Goal: Book appointment/travel/reservation

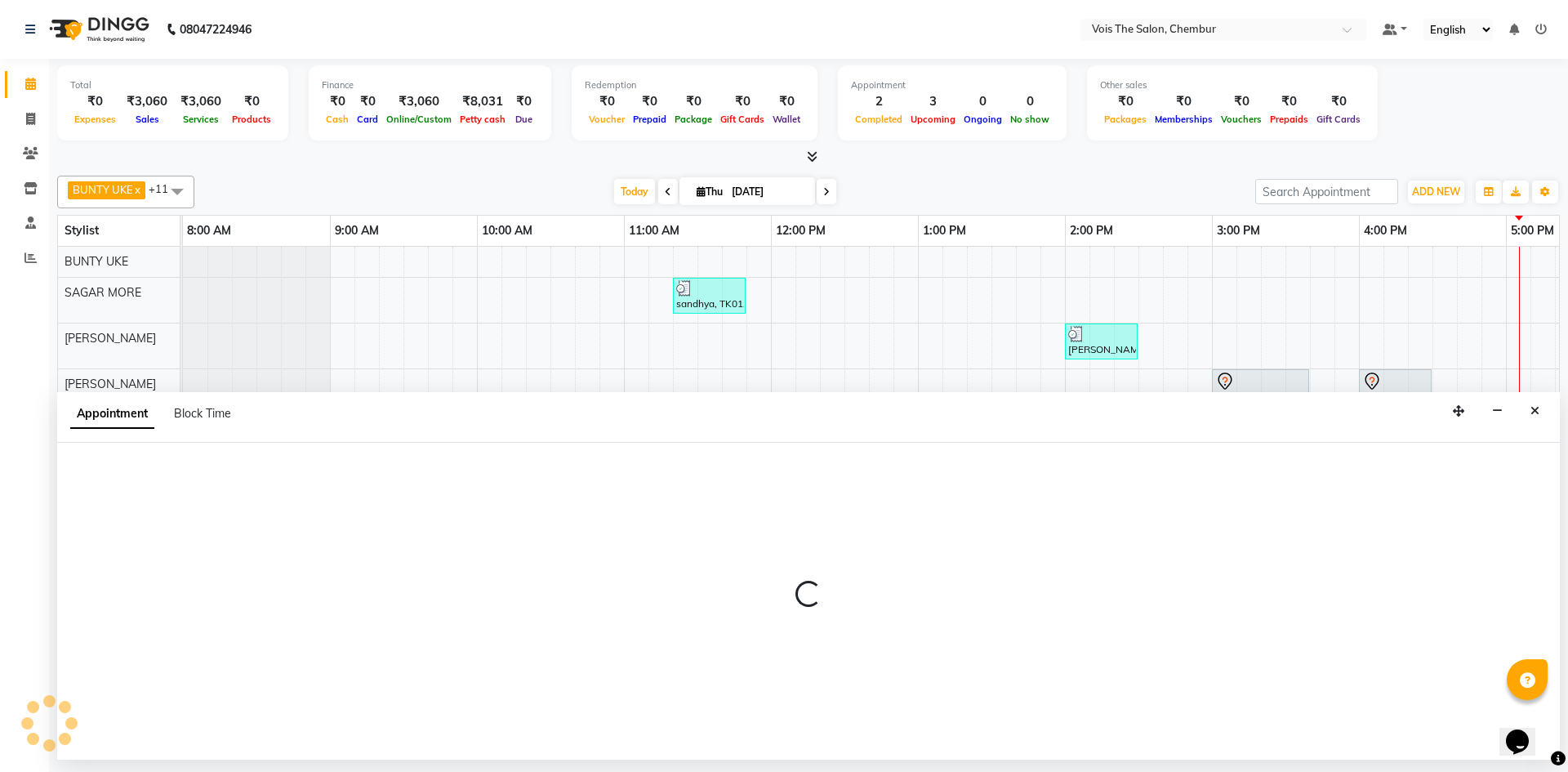
select select "79332"
select select "tentative"
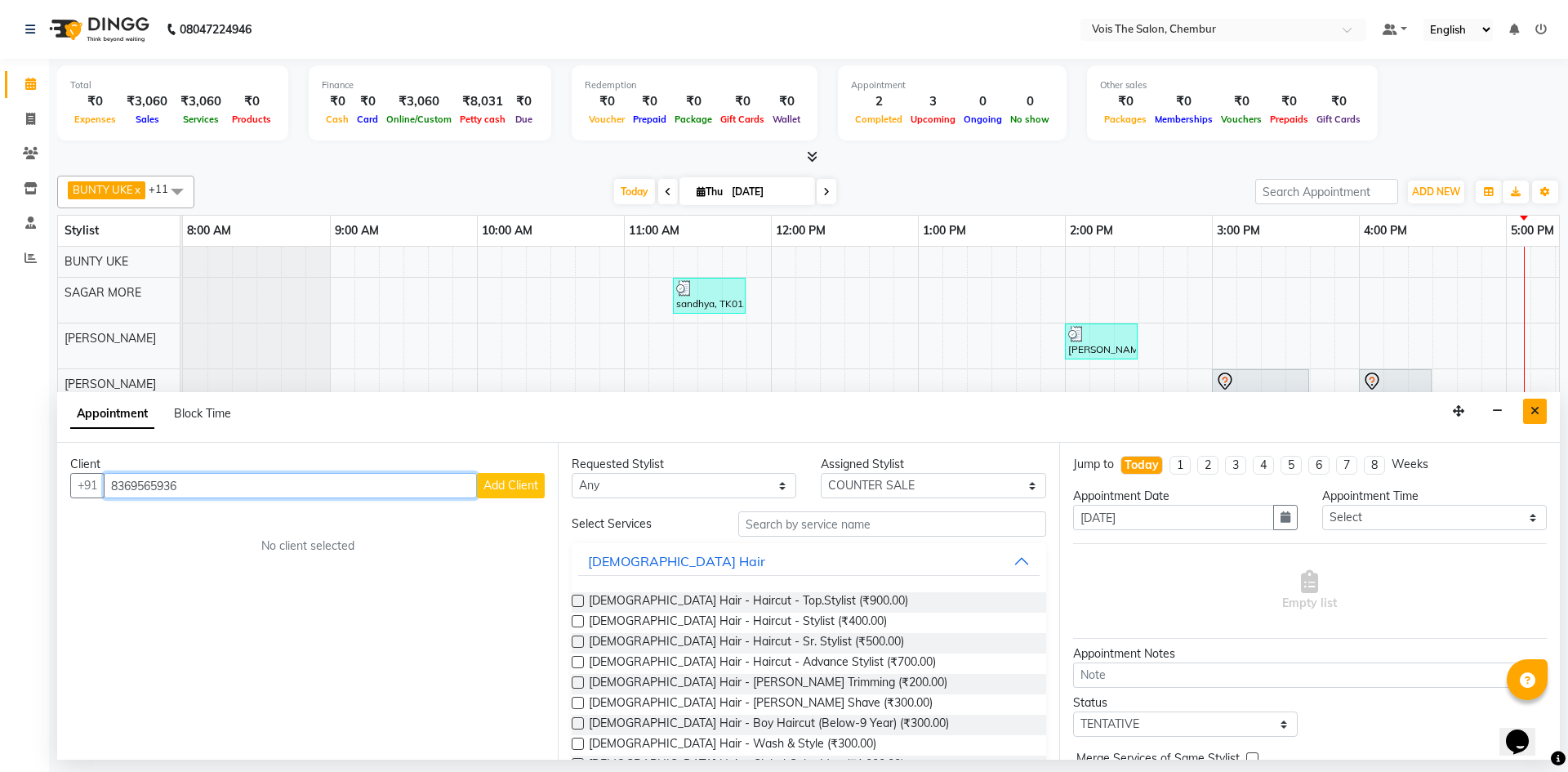
type input "8369565936"
click at [1530, 404] on button "Close" at bounding box center [1535, 411] width 23 height 25
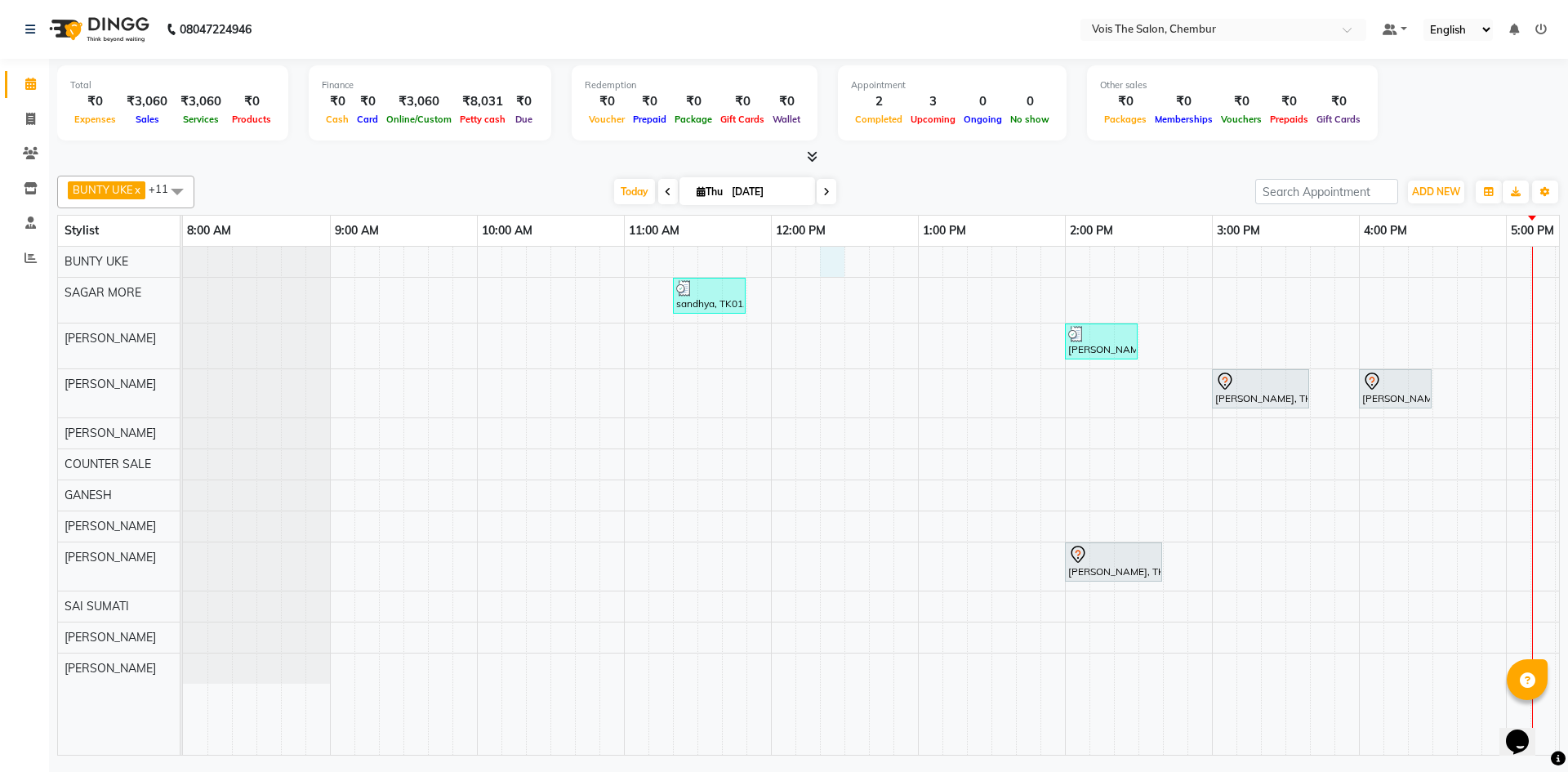
click at [825, 265] on div "sandhya, TK01, 11:20 AM-11:50 AM, HAIR CARE TREATMENT - Moroccanoil Express Spa…" at bounding box center [1286, 500] width 2206 height 508
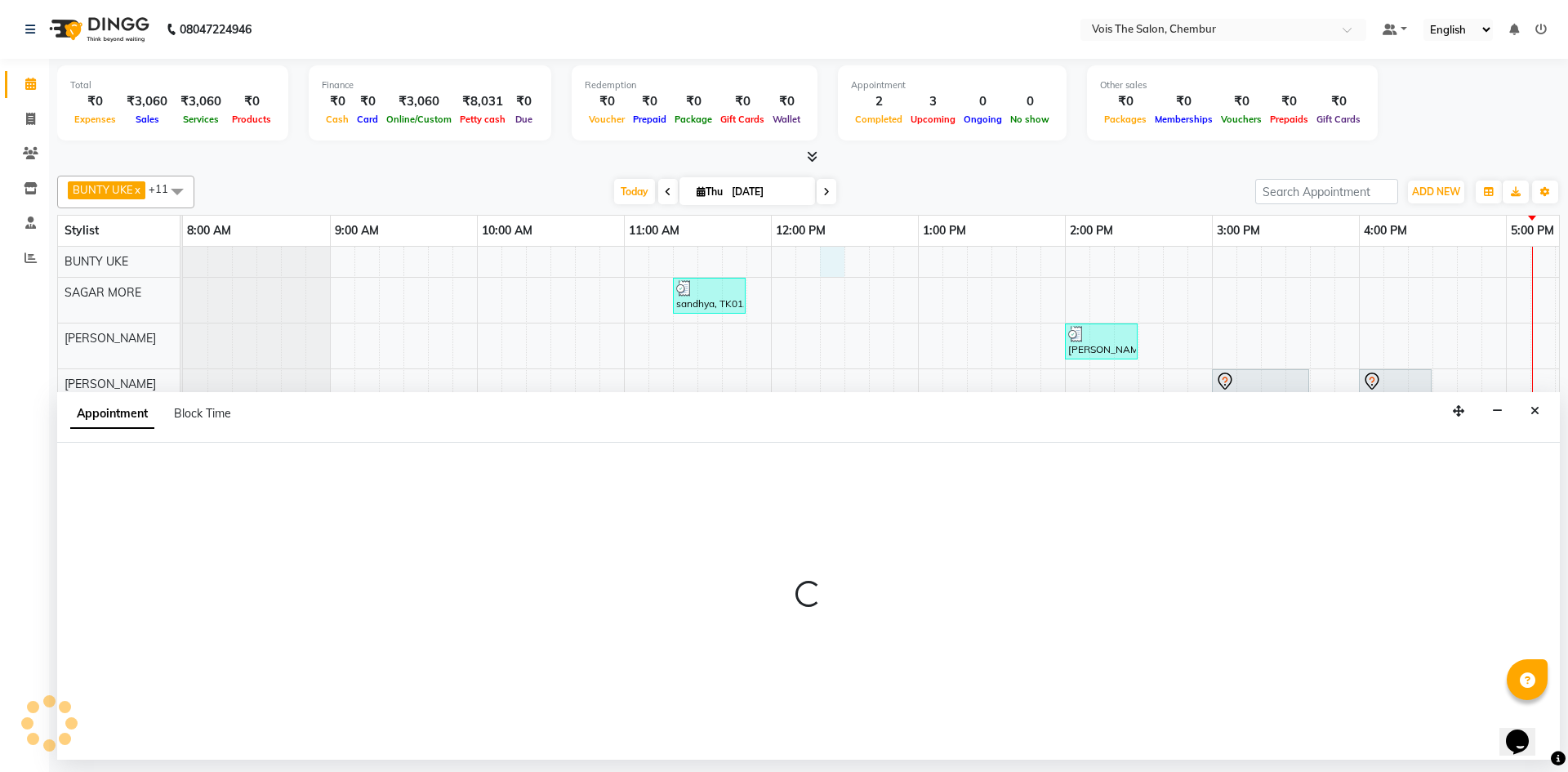
select select "79151"
select select "tentative"
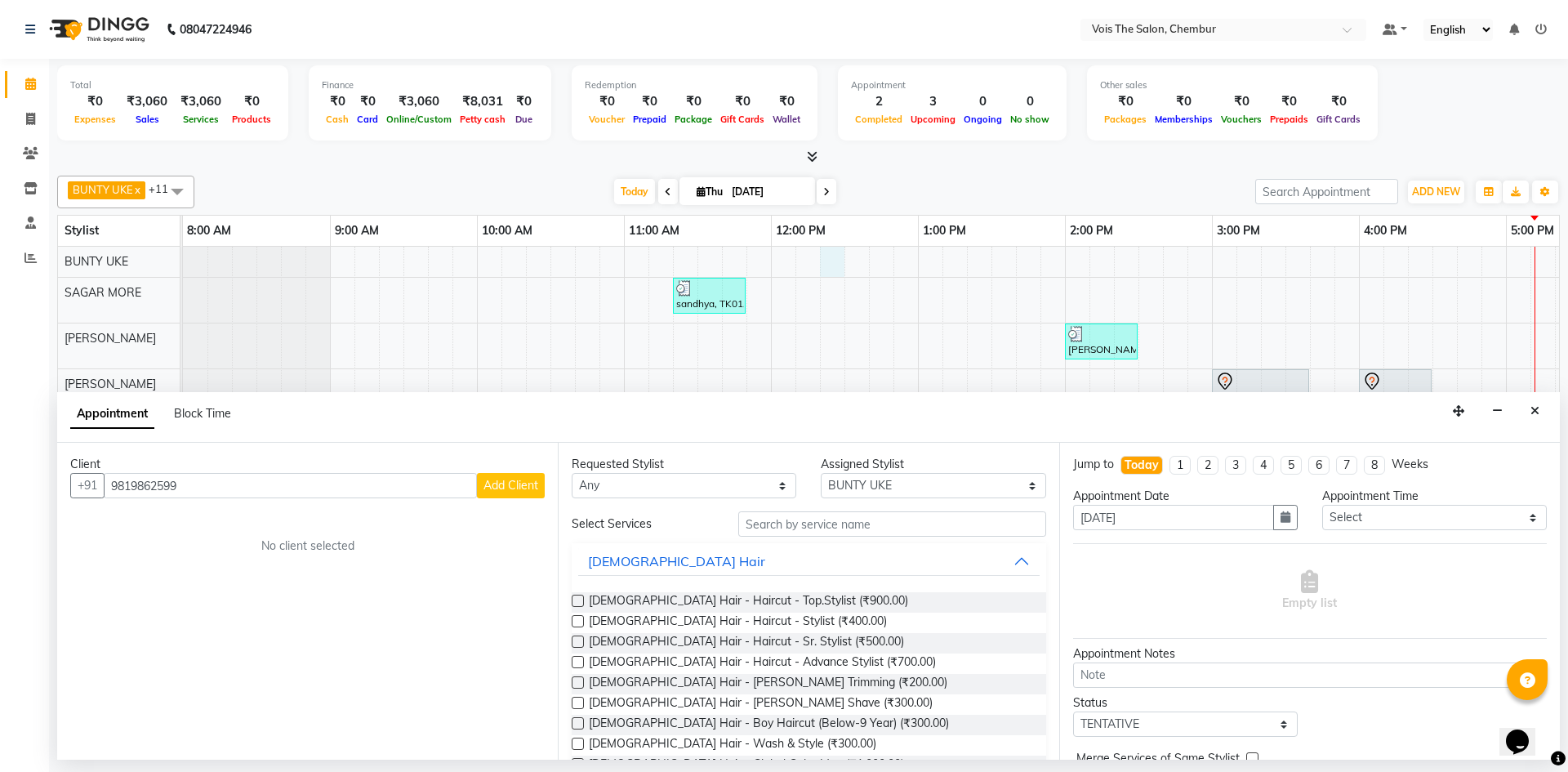
type input "9819862599"
click at [509, 483] on span "Add Client" at bounding box center [510, 485] width 55 height 14
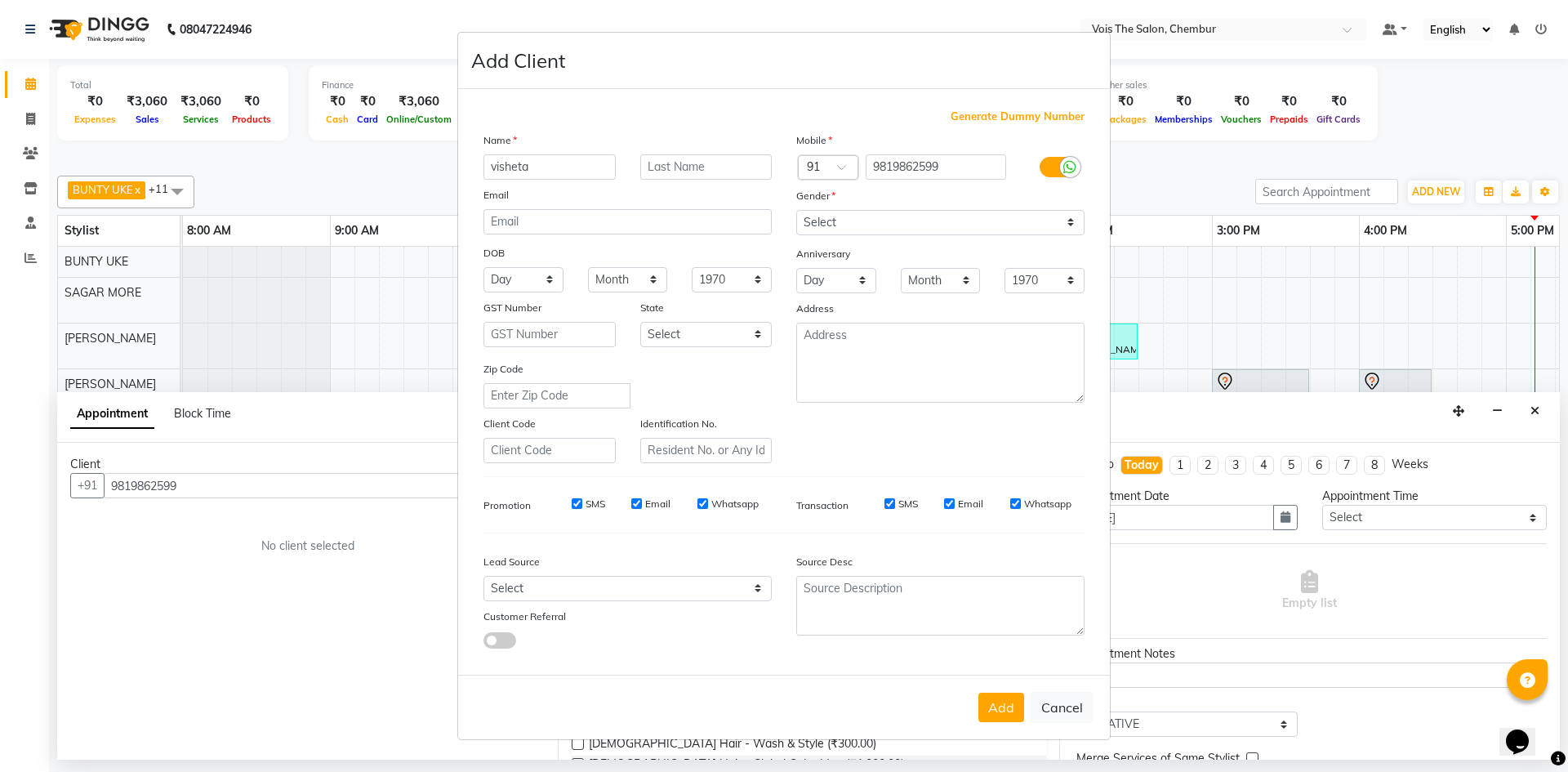
type input "visheta"
click at [711, 163] on input "text" at bounding box center [706, 167] width 133 height 25
type input "kothari"
click at [864, 224] on select "Select [DEMOGRAPHIC_DATA] [DEMOGRAPHIC_DATA] Other Prefer Not To Say" at bounding box center [940, 222] width 288 height 25
select select "[DEMOGRAPHIC_DATA]"
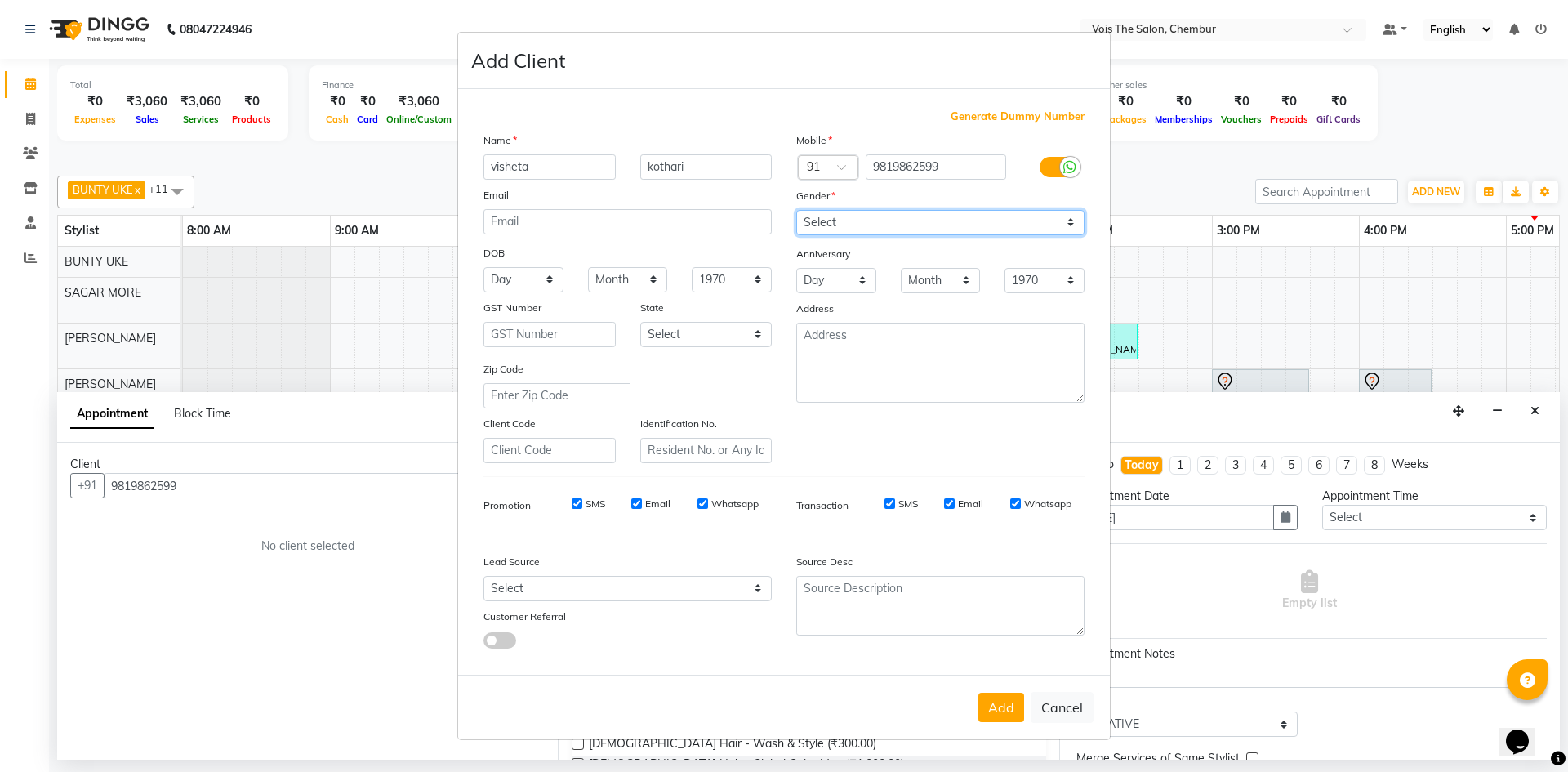
click at [797, 209] on select "Select [DEMOGRAPHIC_DATA] [DEMOGRAPHIC_DATA] Other Prefer Not To Say" at bounding box center [940, 222] width 288 height 25
click at [1003, 712] on button "Add" at bounding box center [1001, 707] width 46 height 30
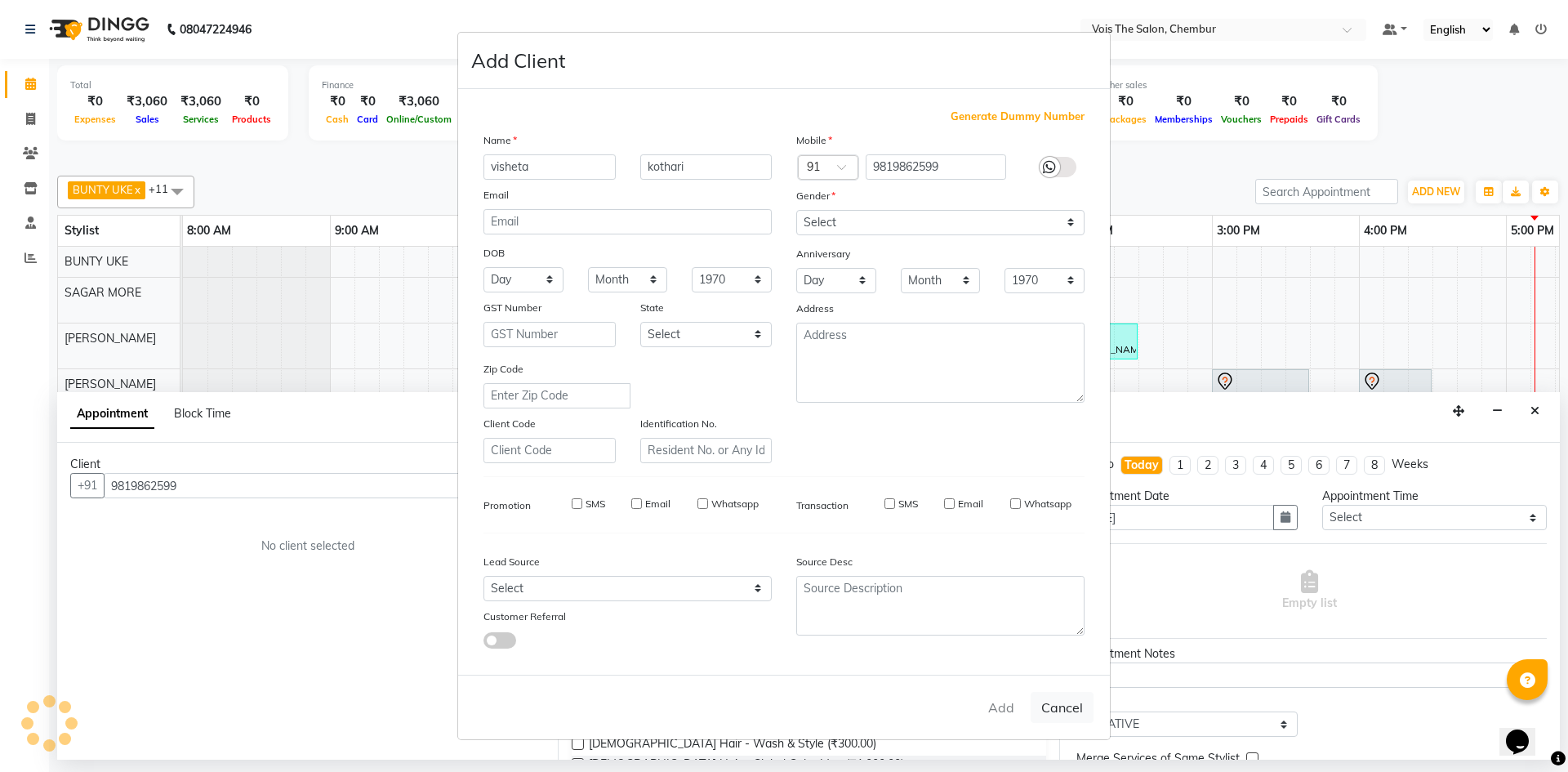
select select
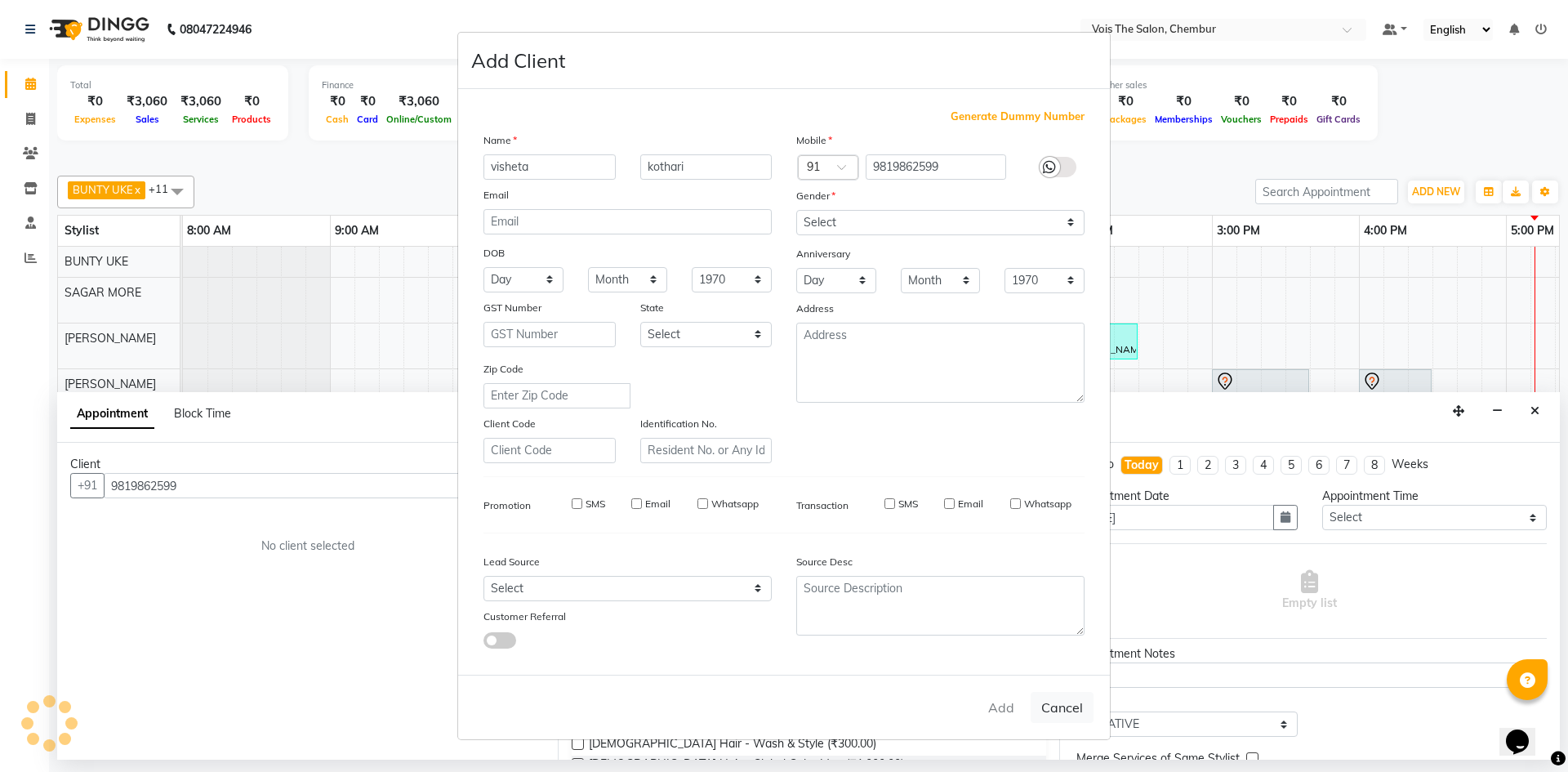
select select
checkbox input "false"
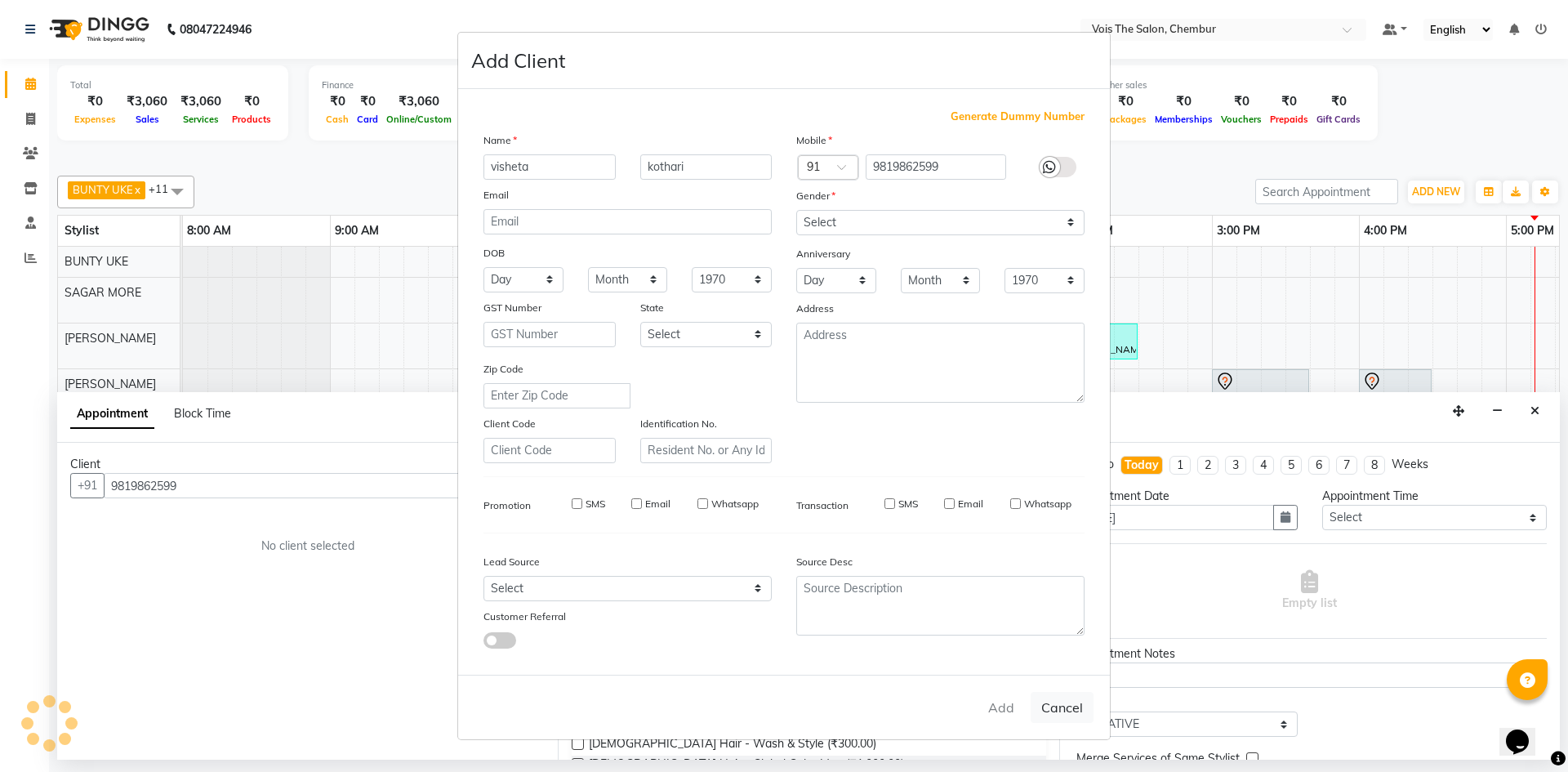
checkbox input "false"
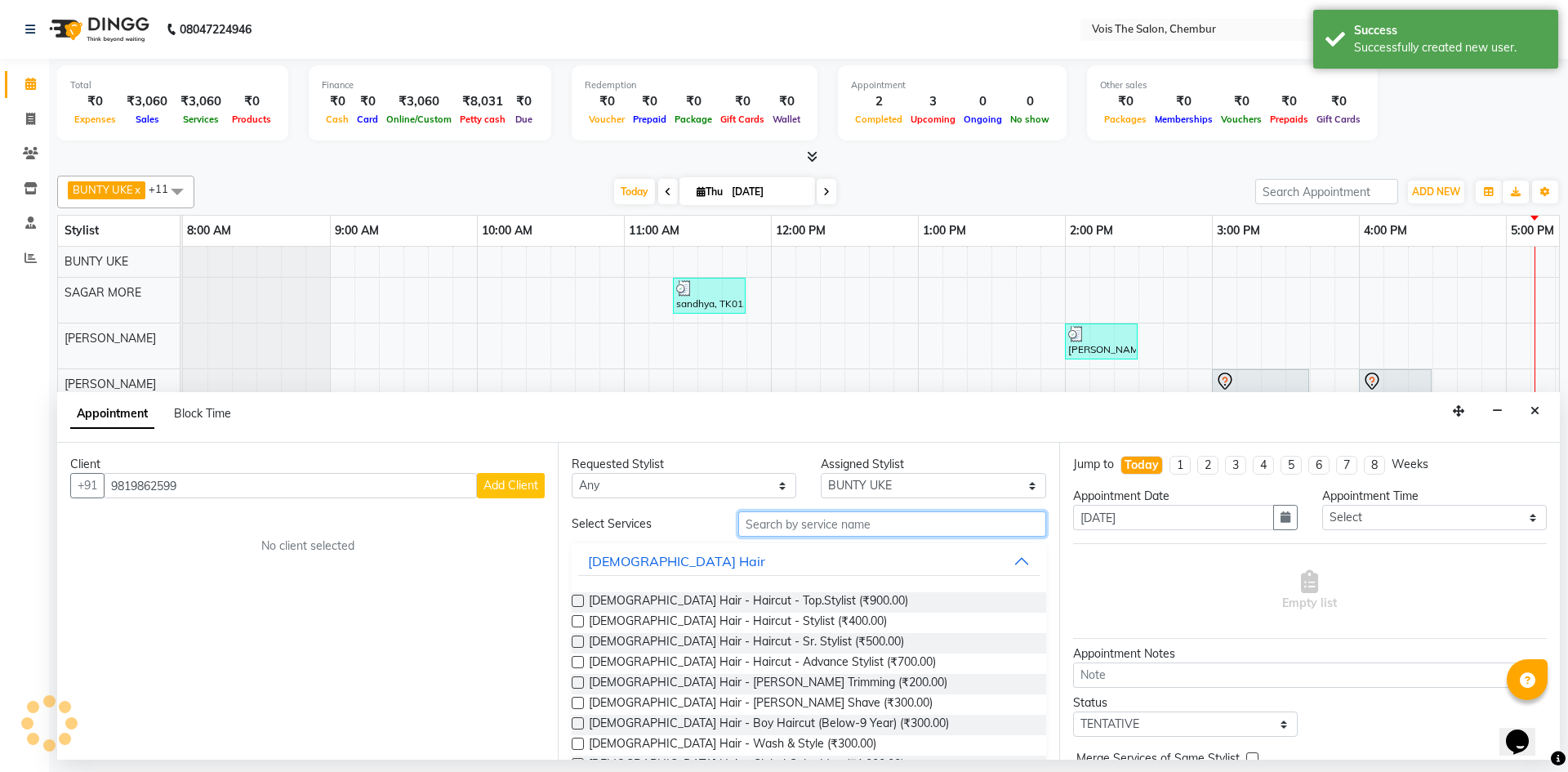
click at [763, 516] on input "text" at bounding box center [892, 524] width 308 height 25
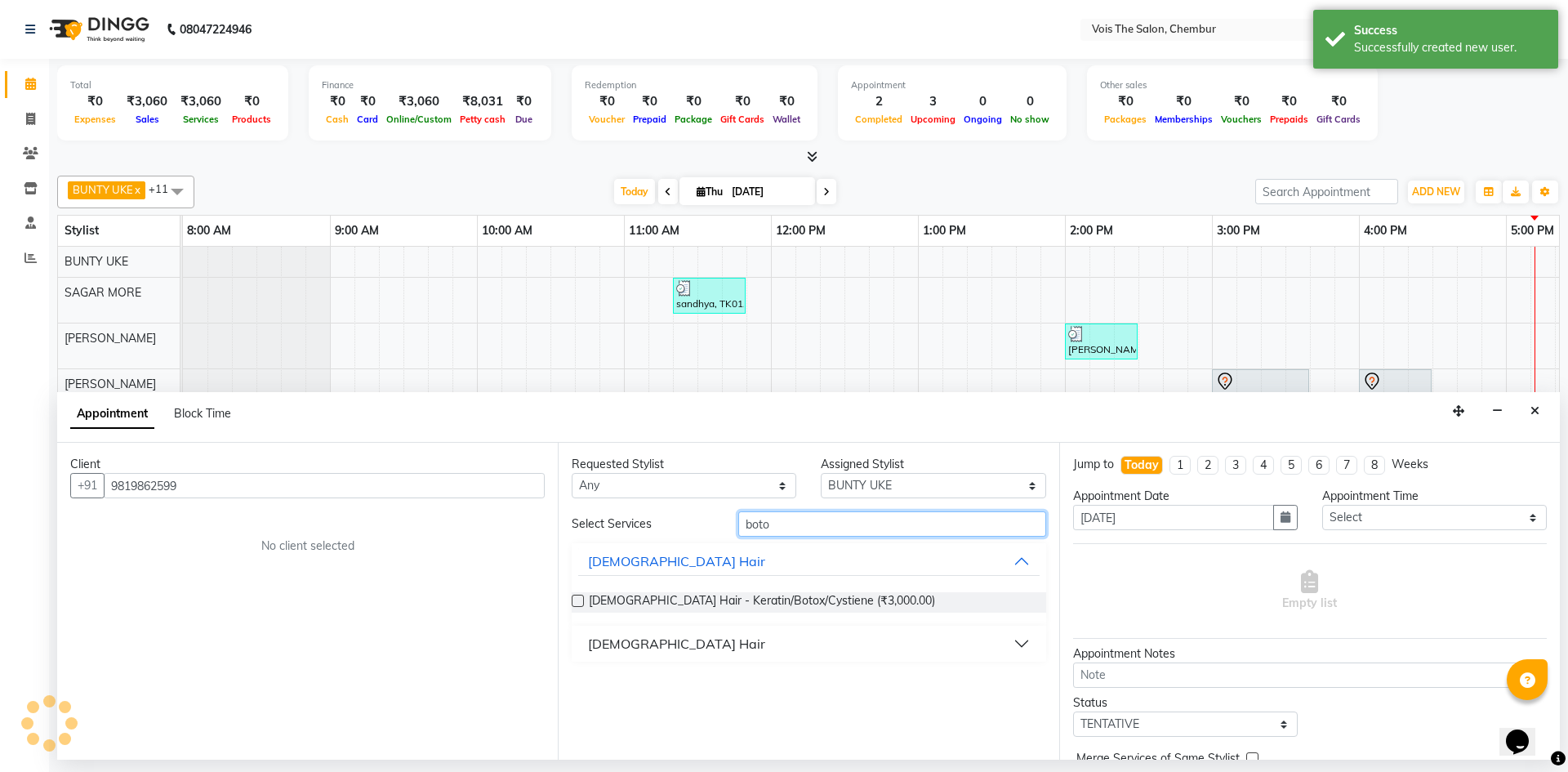
type input "boto"
click at [621, 653] on div "[DEMOGRAPHIC_DATA] Hair" at bounding box center [677, 644] width 177 height 20
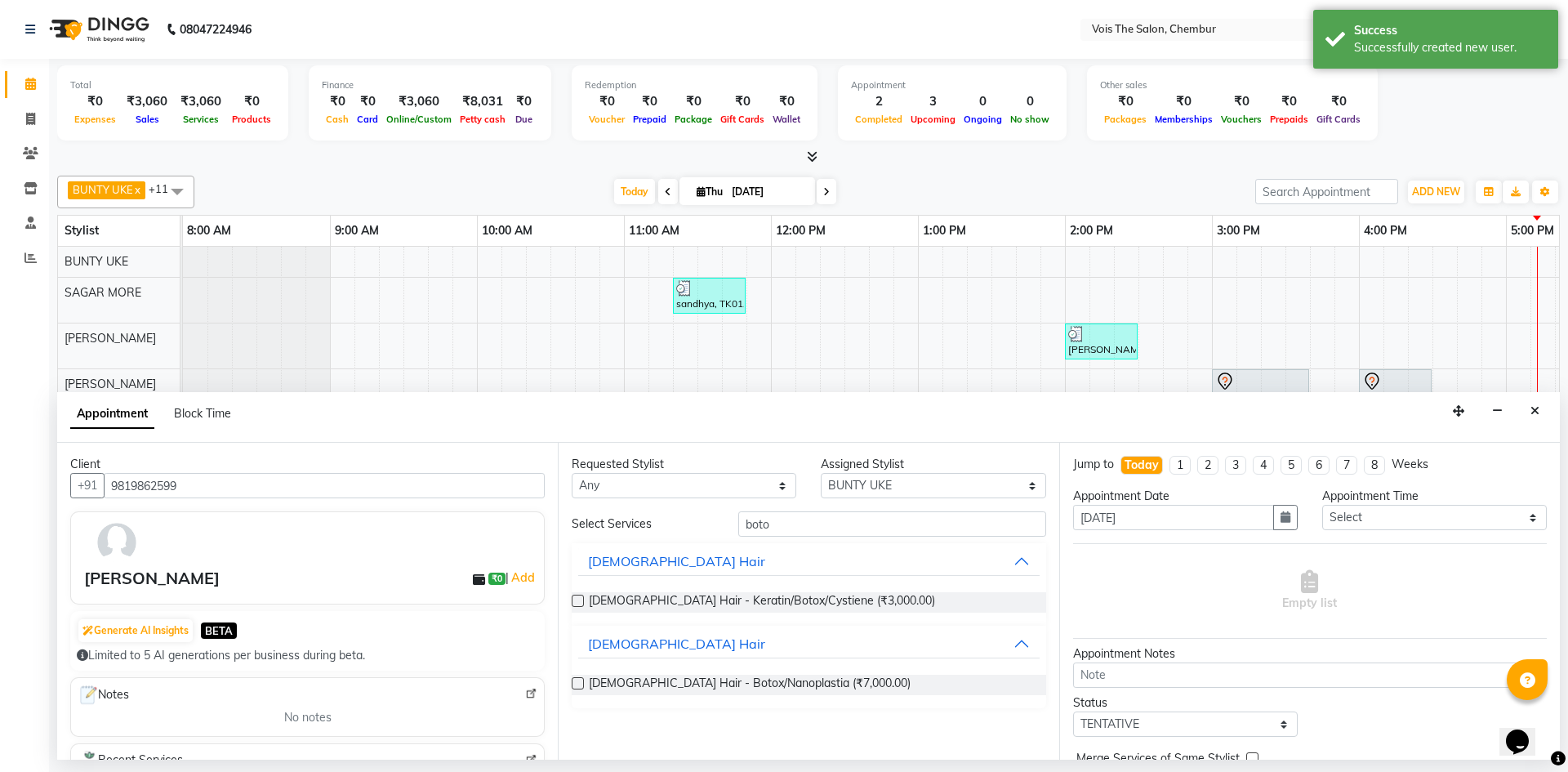
click at [578, 684] on label at bounding box center [578, 684] width 13 height 13
click at [578, 684] on input "checkbox" at bounding box center [577, 684] width 11 height 11
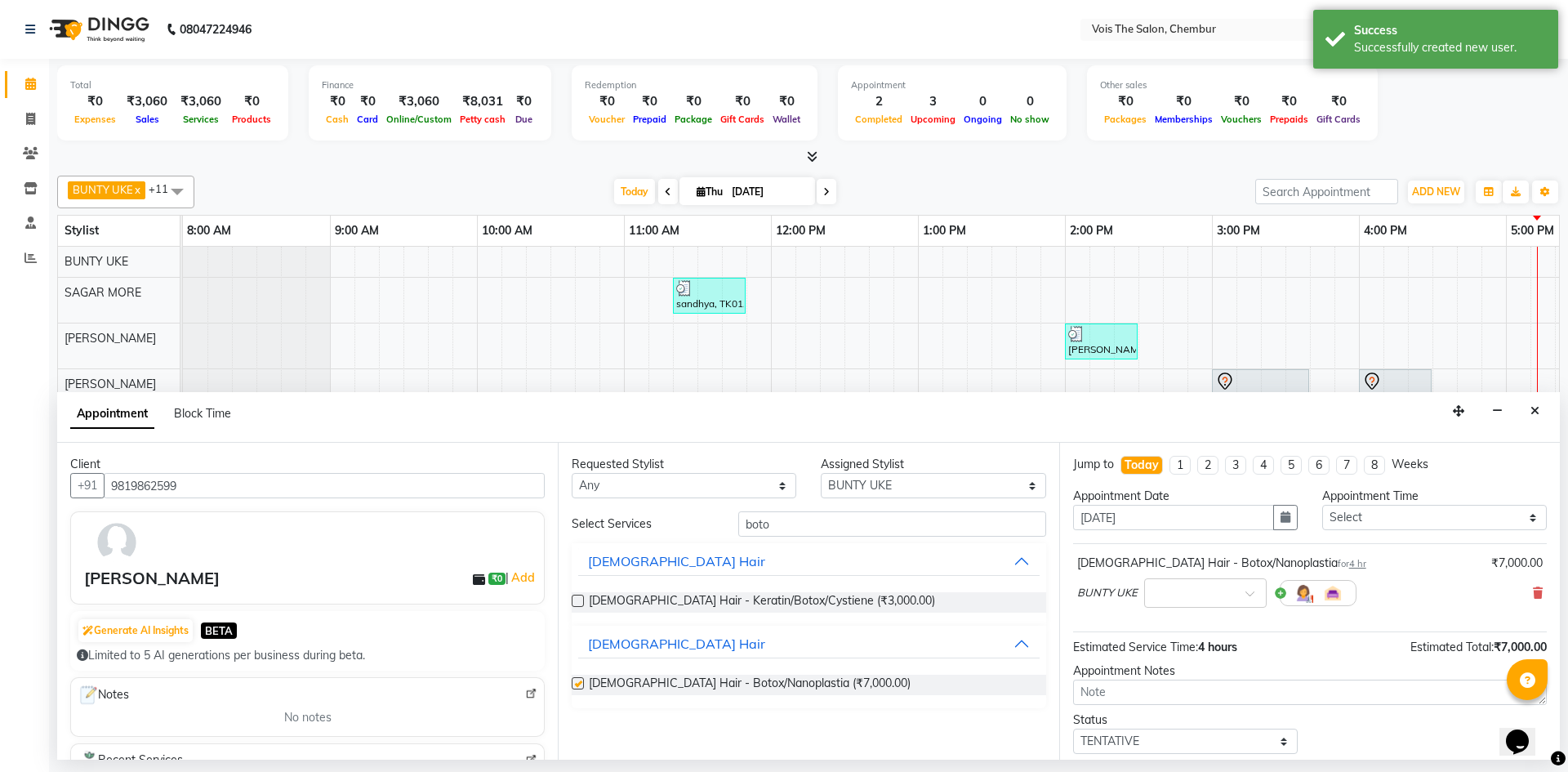
checkbox input "false"
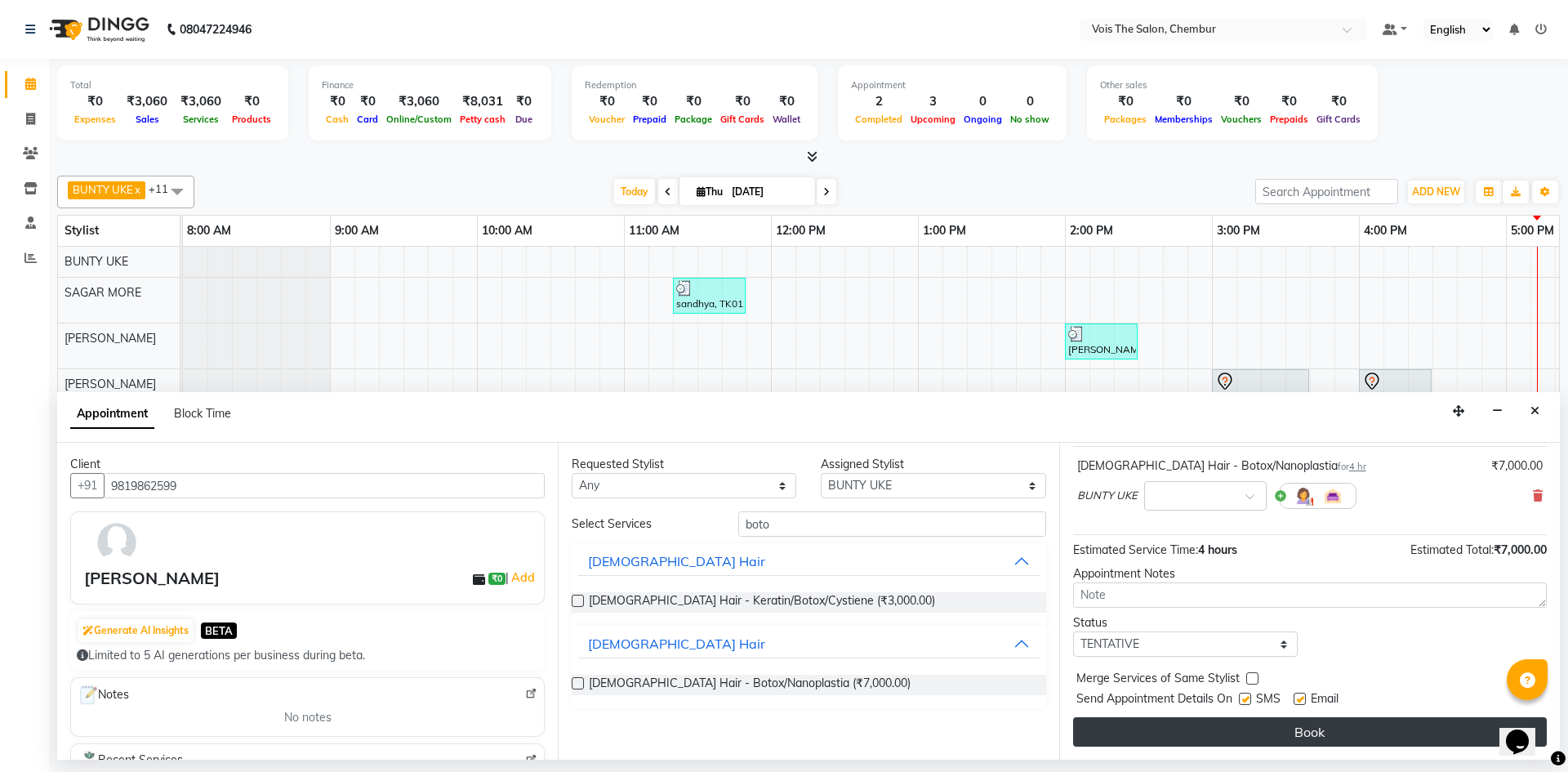
click at [1167, 730] on button "Book" at bounding box center [1310, 731] width 474 height 30
